Goal: Communication & Community: Participate in discussion

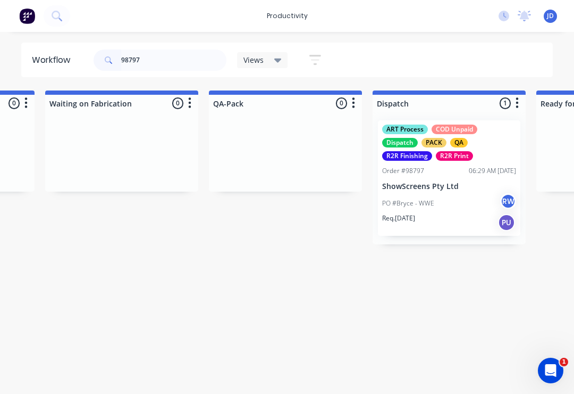
click at [158, 66] on input "98797" at bounding box center [173, 59] width 105 height 21
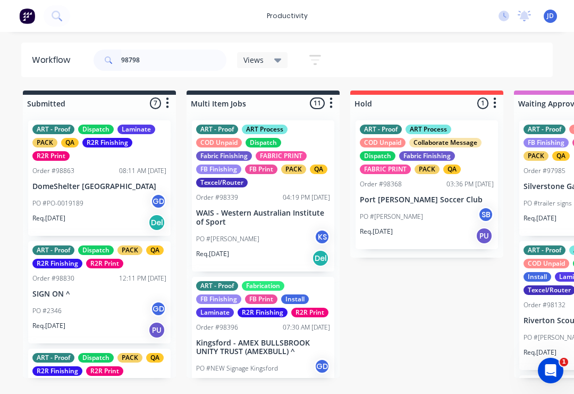
click at [164, 62] on input "98798" at bounding box center [173, 59] width 105 height 21
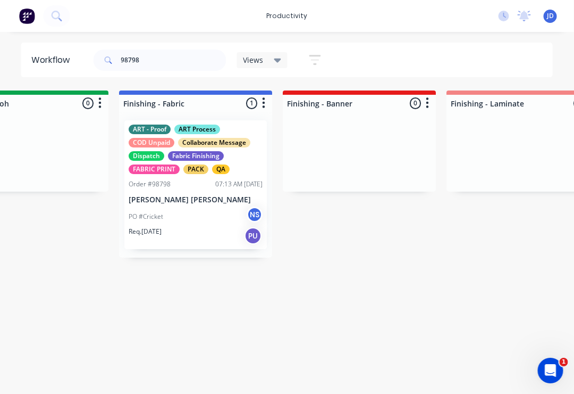
click at [203, 188] on div "Order #98798 07:13 AM [DATE]" at bounding box center [196, 184] width 134 height 10
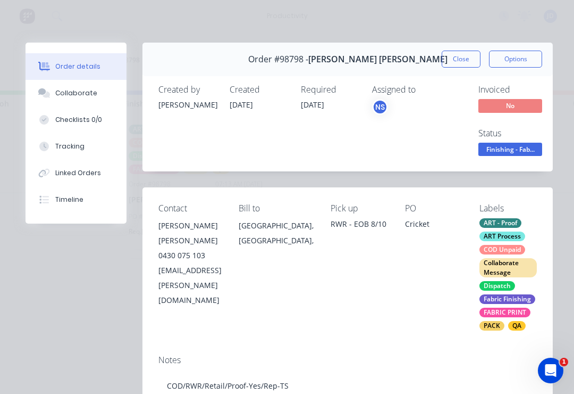
click at [91, 93] on div "Collaborate" at bounding box center [76, 93] width 42 height 10
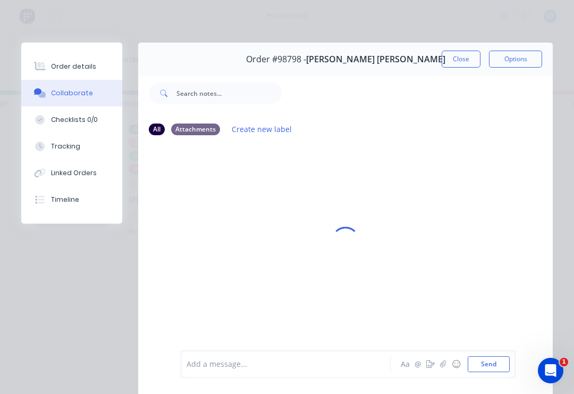
click at [444, 367] on icon "button" at bounding box center [443, 363] width 6 height 7
click at [500, 369] on button "Send" at bounding box center [489, 364] width 42 height 16
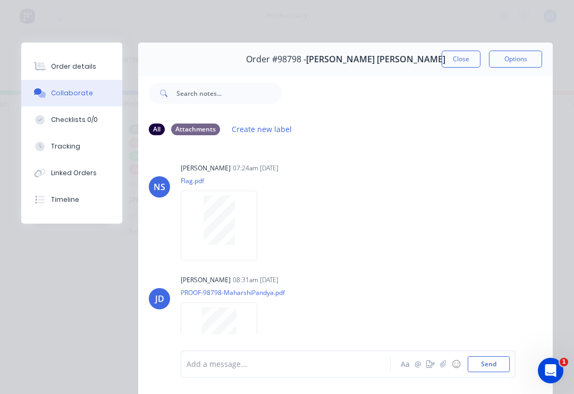
scroll to position [24, 0]
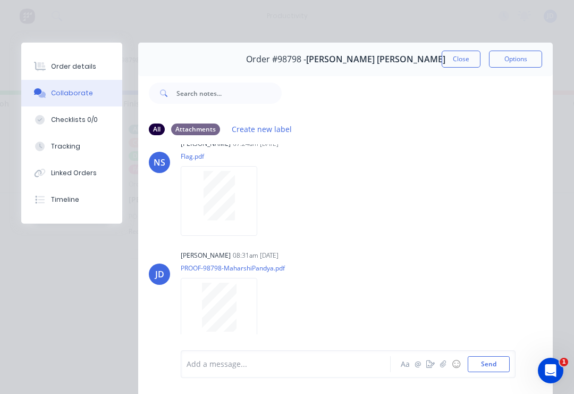
click at [450, 366] on button "☺" at bounding box center [456, 363] width 13 height 13
click at [444, 370] on button "button" at bounding box center [443, 363] width 13 height 13
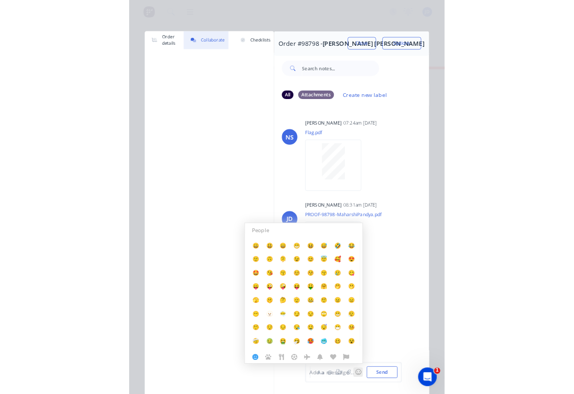
scroll to position [0, 1869]
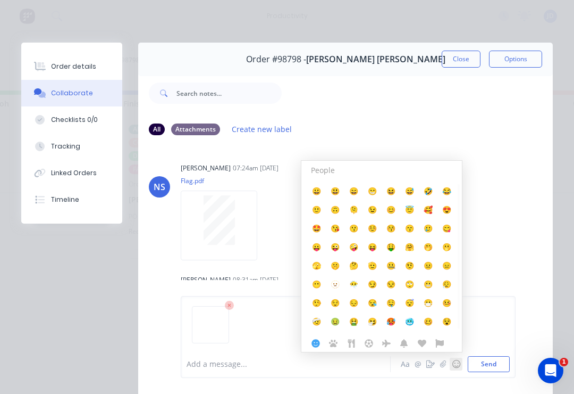
click at [504, 363] on button "Send" at bounding box center [489, 364] width 42 height 16
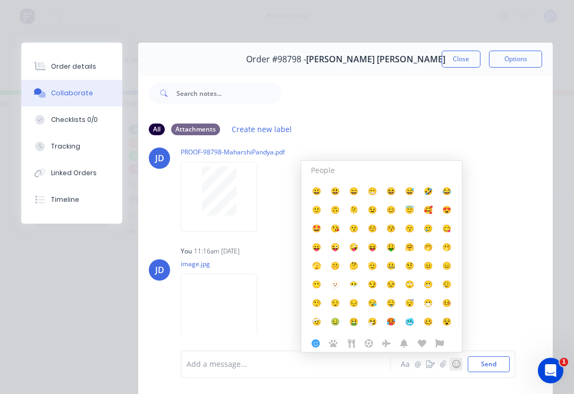
click at [458, 362] on button "☺" at bounding box center [456, 363] width 13 height 13
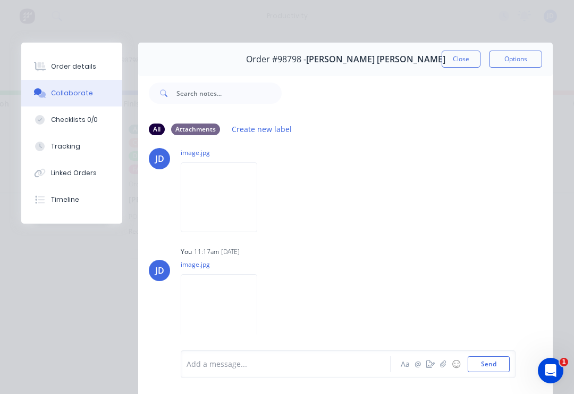
scroll to position [256, 0]
click at [466, 59] on button "Close" at bounding box center [461, 59] width 39 height 17
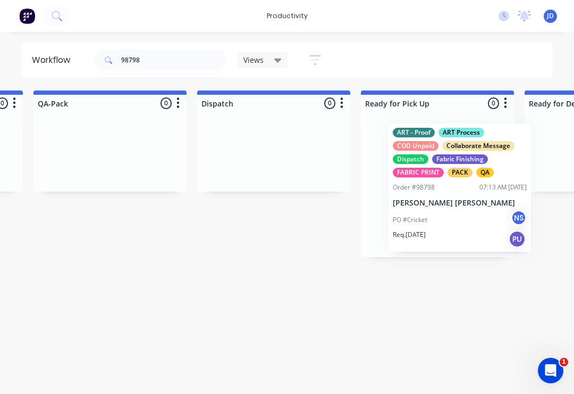
scroll to position [0, 2776]
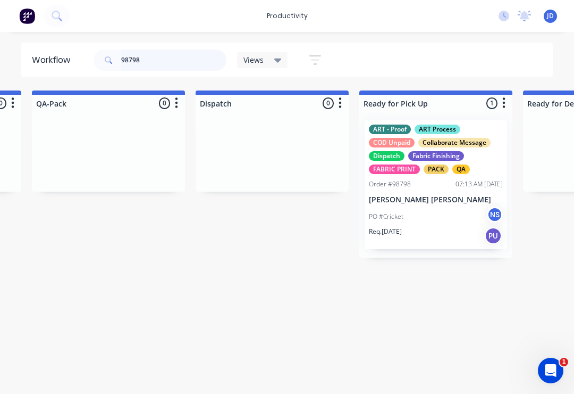
click at [162, 70] on input "98798" at bounding box center [173, 59] width 105 height 21
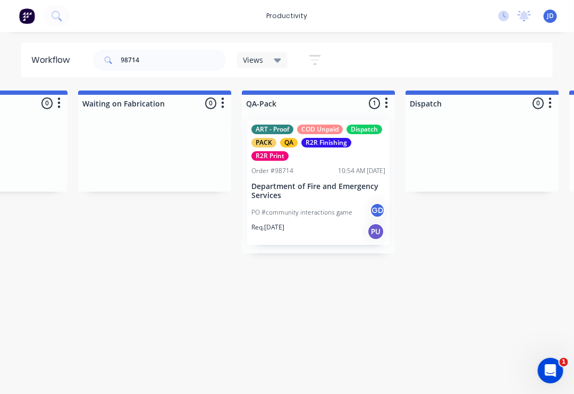
scroll to position [0, 2566]
click at [316, 175] on div "Order #98714 10:54 AM [DATE]" at bounding box center [318, 171] width 134 height 10
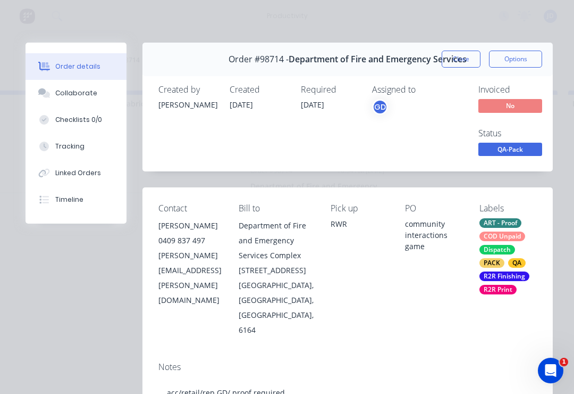
click at [74, 101] on button "Collaborate" at bounding box center [76, 93] width 101 height 27
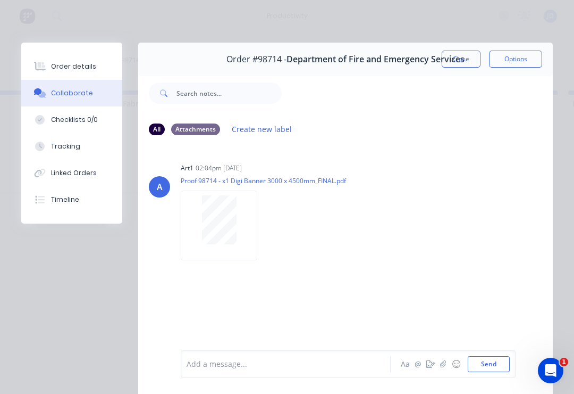
click at [437, 368] on button "button" at bounding box center [430, 363] width 13 height 13
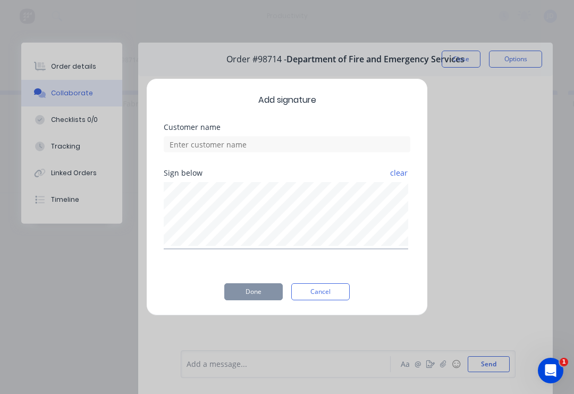
click at [330, 289] on button "Cancel" at bounding box center [320, 291] width 58 height 17
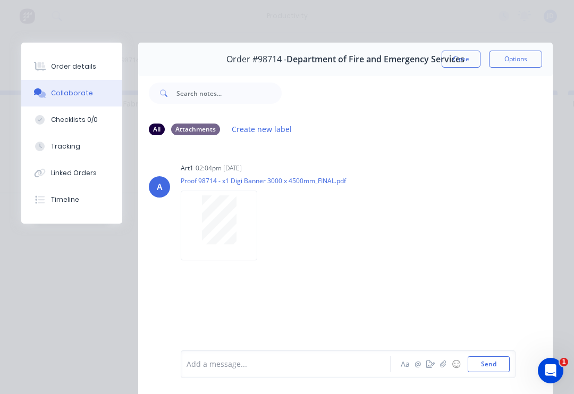
click at [444, 367] on icon "button" at bounding box center [443, 363] width 6 height 7
click at [506, 360] on button "Send" at bounding box center [489, 364] width 42 height 16
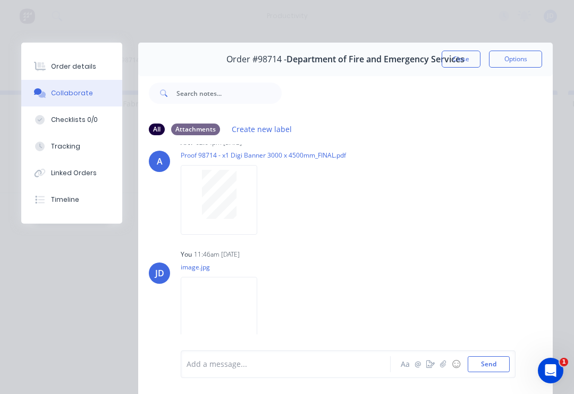
scroll to position [24, 0]
click at [466, 60] on button "Close" at bounding box center [461, 59] width 39 height 17
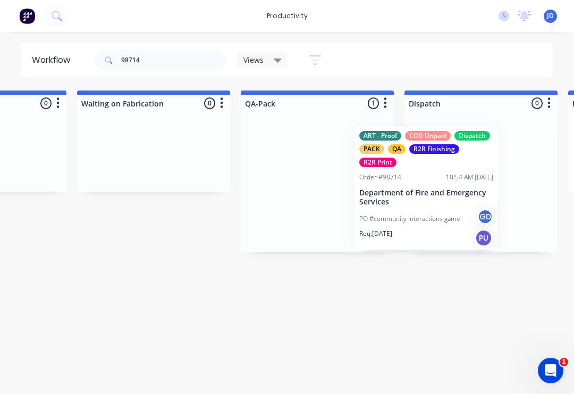
scroll to position [0, 2568]
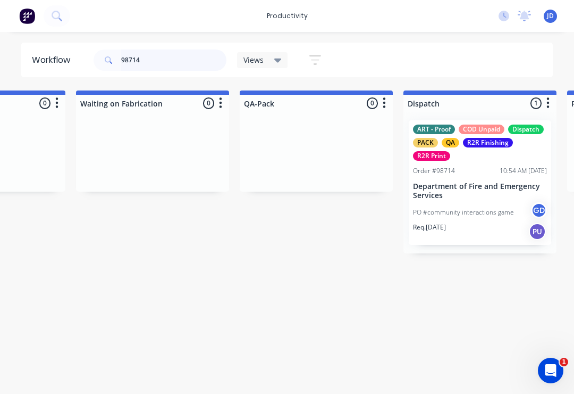
click at [166, 66] on input "98714" at bounding box center [173, 59] width 105 height 21
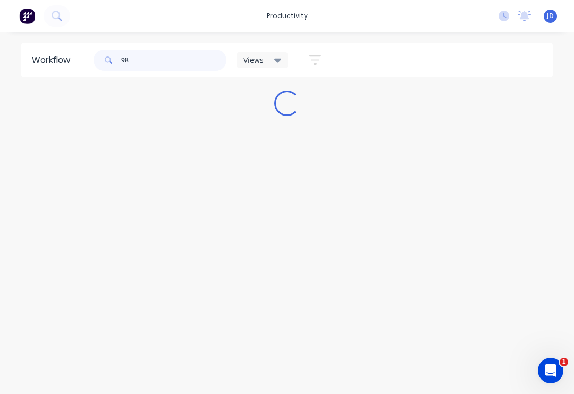
scroll to position [0, 0]
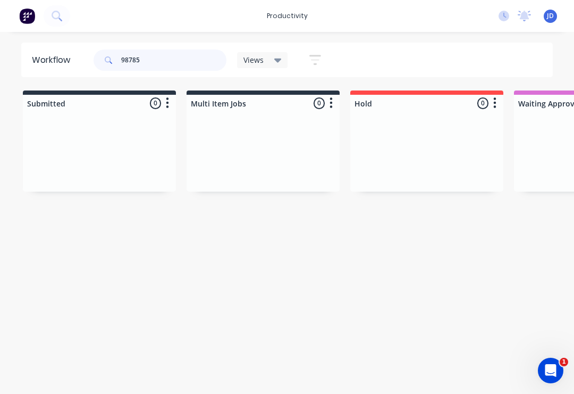
type input "98785"
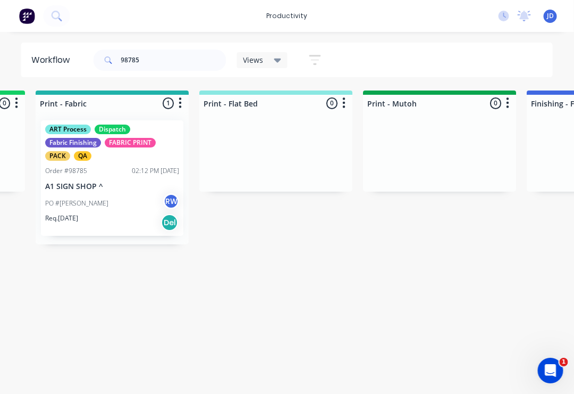
click at [129, 187] on p "A1 SIGN SHOP ^" at bounding box center [113, 186] width 134 height 9
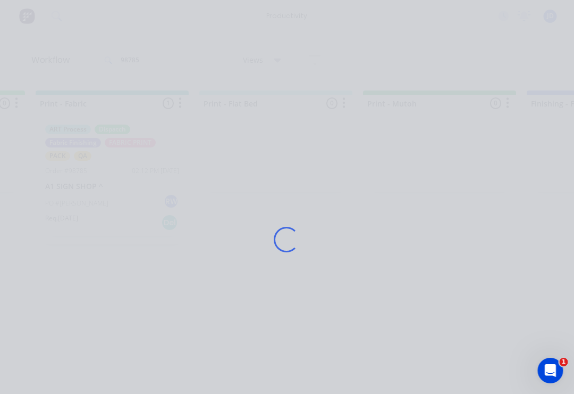
scroll to position [0, 1461]
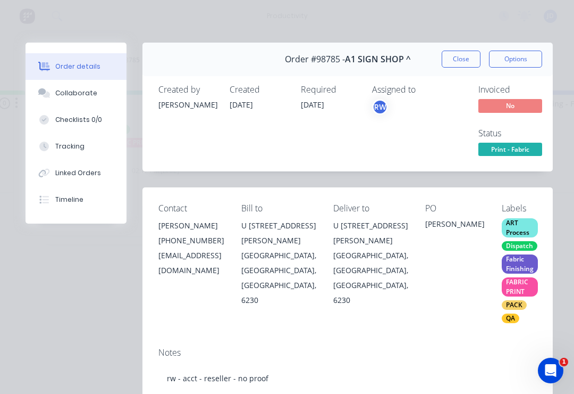
click at [92, 96] on div "Collaborate" at bounding box center [76, 93] width 42 height 10
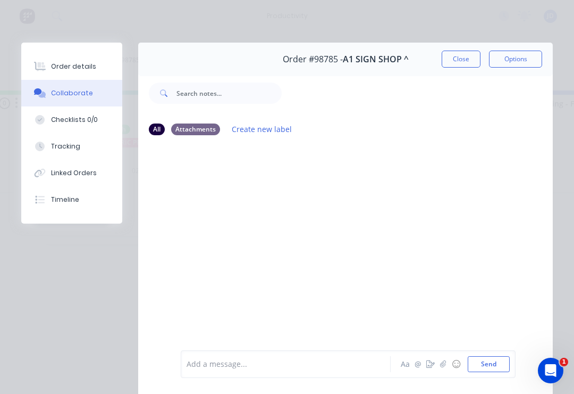
click at [441, 370] on button "button" at bounding box center [443, 363] width 13 height 13
click at [503, 370] on button "Send" at bounding box center [489, 364] width 42 height 16
click at [445, 366] on icon "button" at bounding box center [443, 363] width 6 height 7
click at [509, 366] on button "Send" at bounding box center [489, 364] width 42 height 16
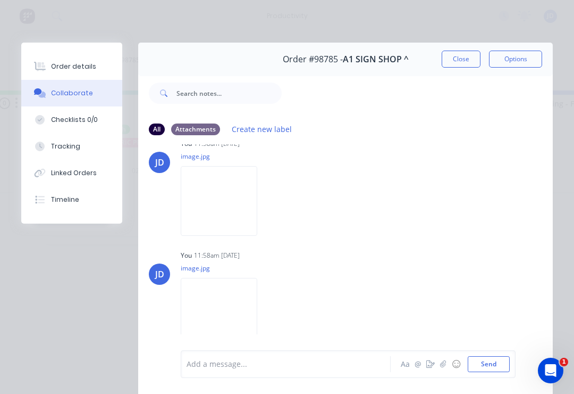
click at [473, 56] on button "Close" at bounding box center [461, 59] width 39 height 17
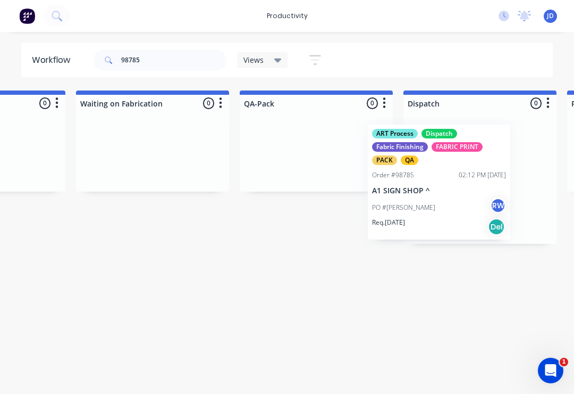
scroll to position [0, 2575]
